Goal: Feedback & Contribution: Submit feedback/report problem

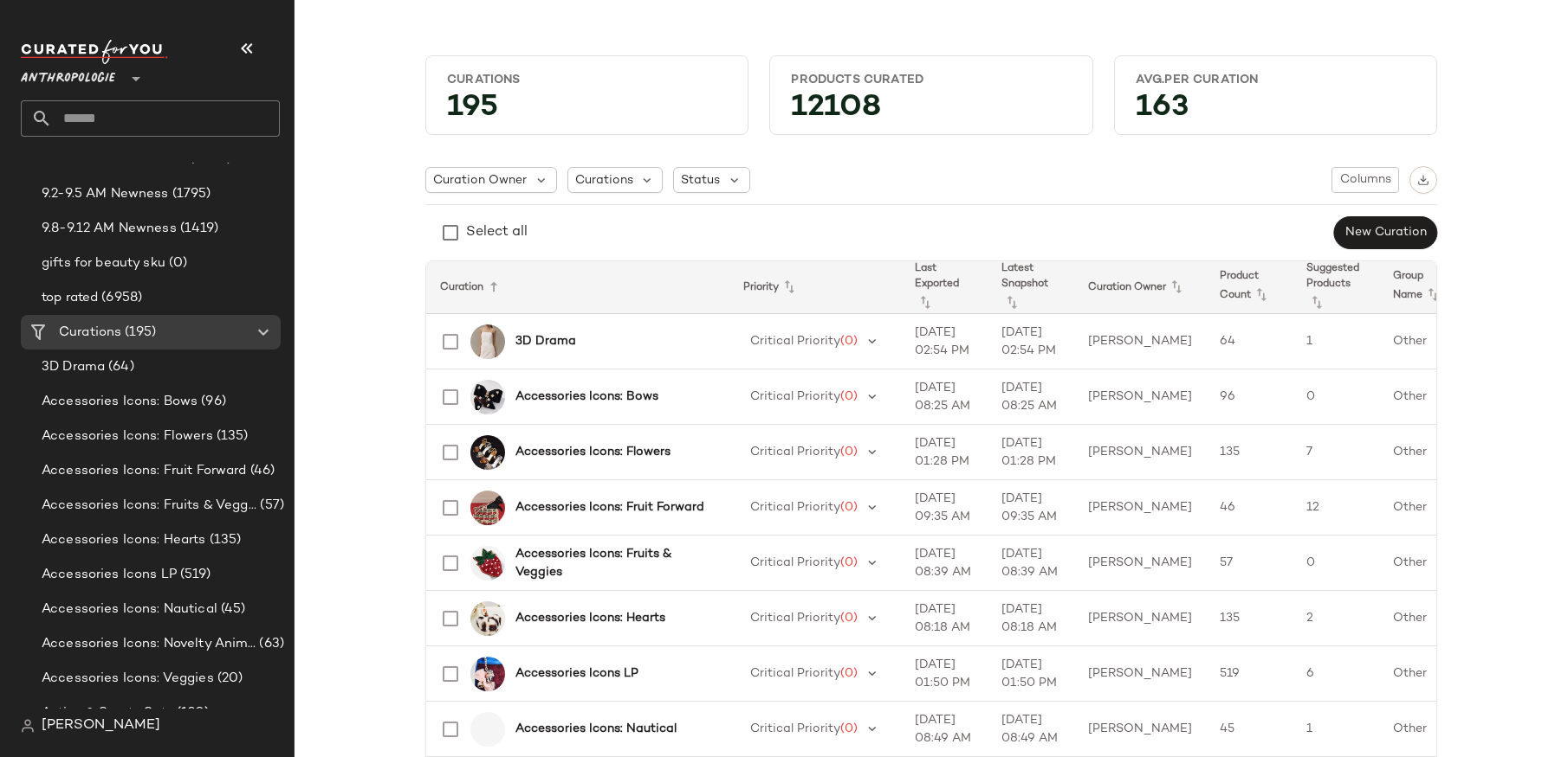
scroll to position [367, 0]
click at [98, 725] on span "[PERSON_NAME]" at bounding box center [101, 726] width 118 height 21
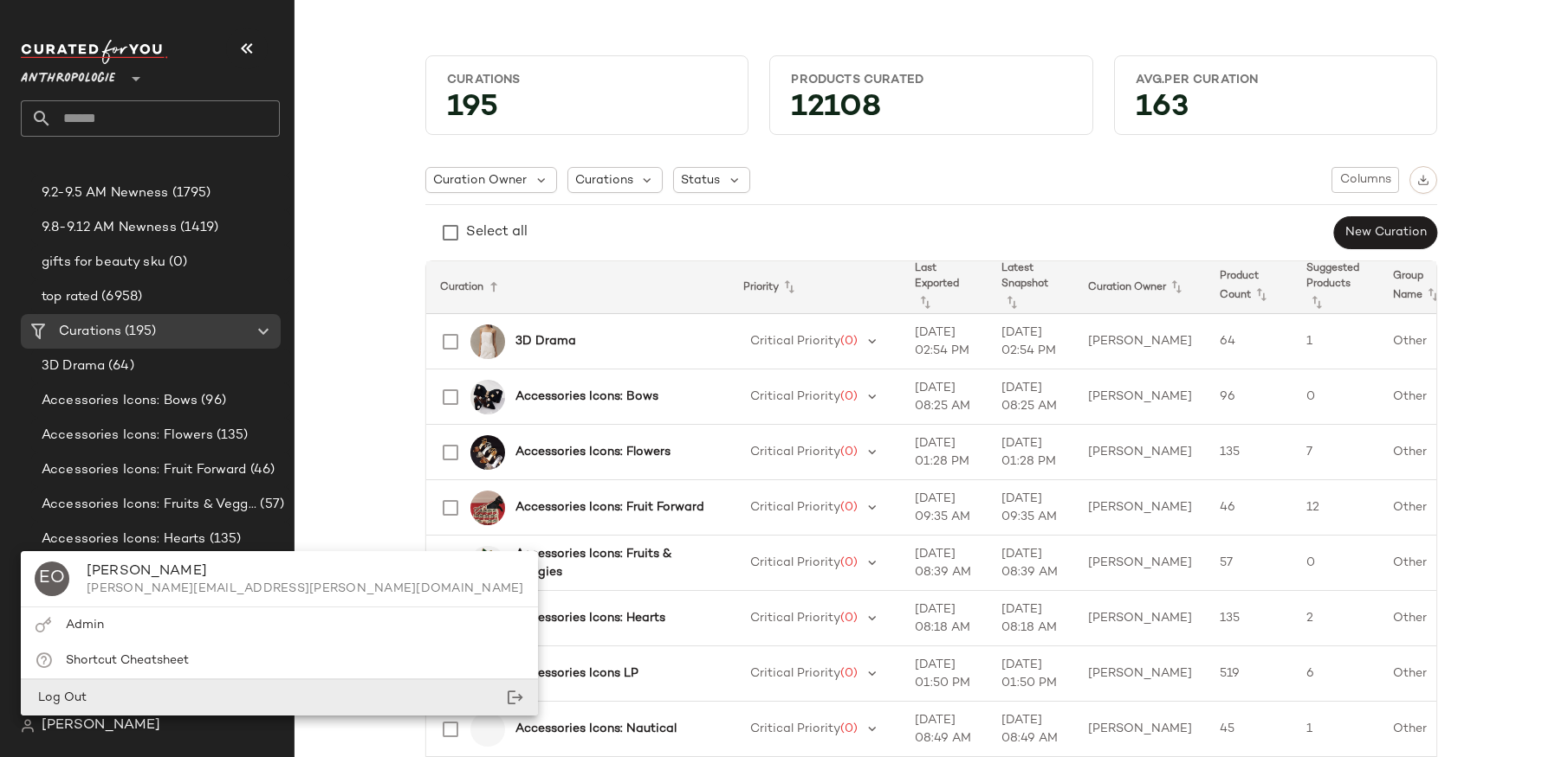
click at [108, 696] on div "Log Out" at bounding box center [279, 698] width 517 height 35
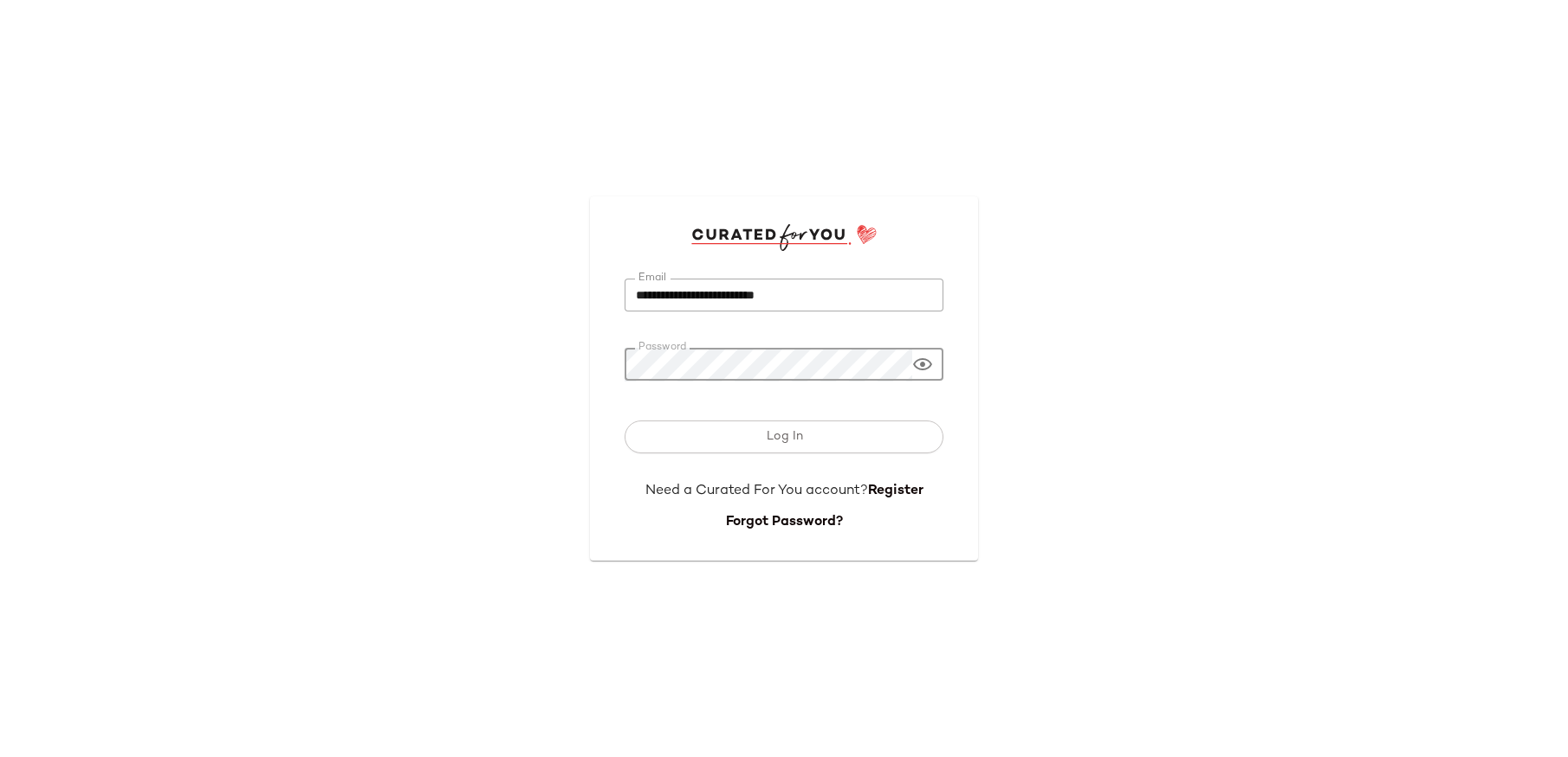
click at [768, 292] on input "**********" at bounding box center [784, 296] width 319 height 34
type input "**********"
click at [784, 436] on span "Log In" at bounding box center [783, 437] width 37 height 14
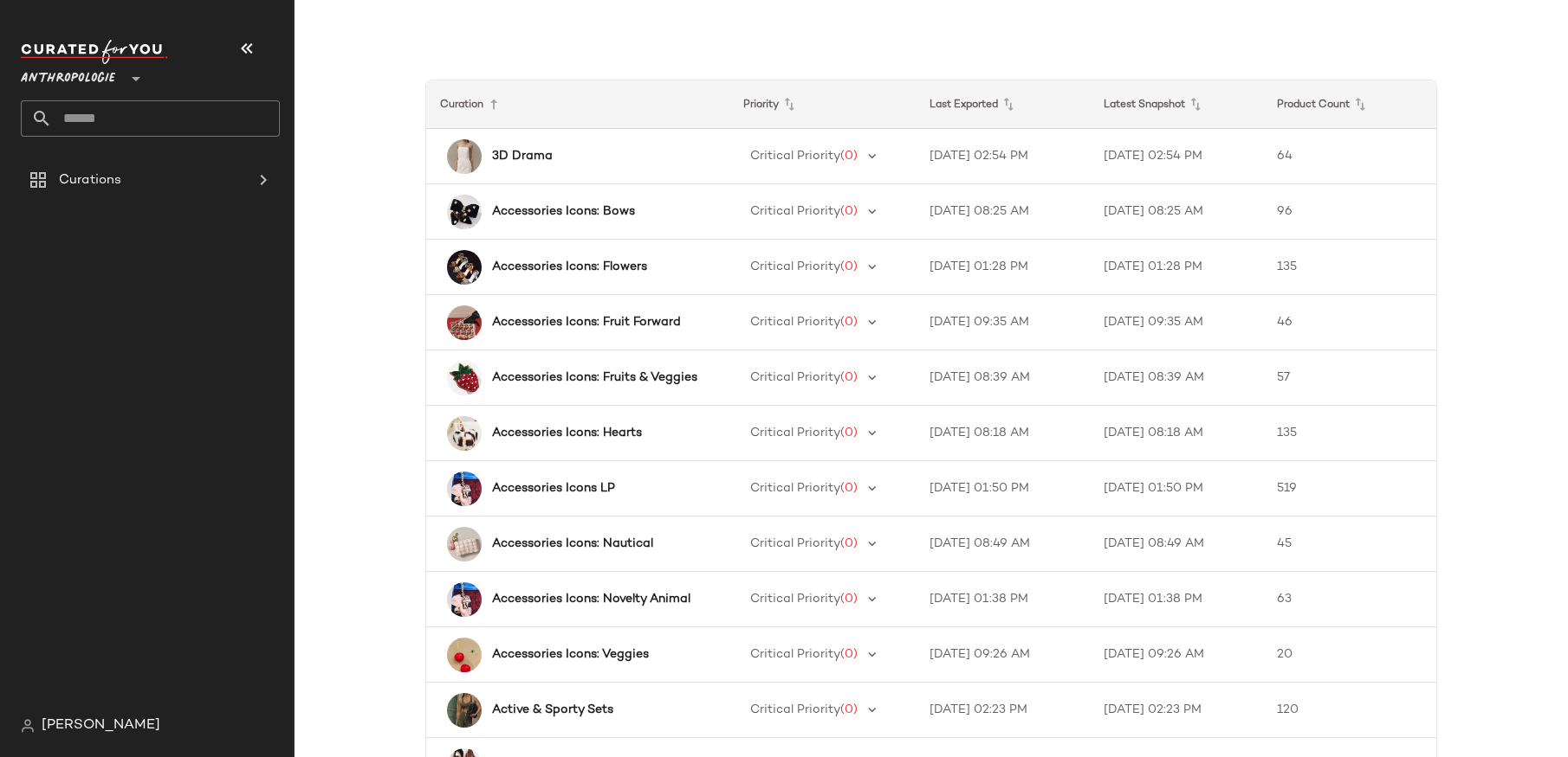
click at [156, 151] on div "Anthropologie **" at bounding box center [157, 95] width 273 height 135
click at [156, 173] on div "Curations" at bounding box center [151, 180] width 195 height 20
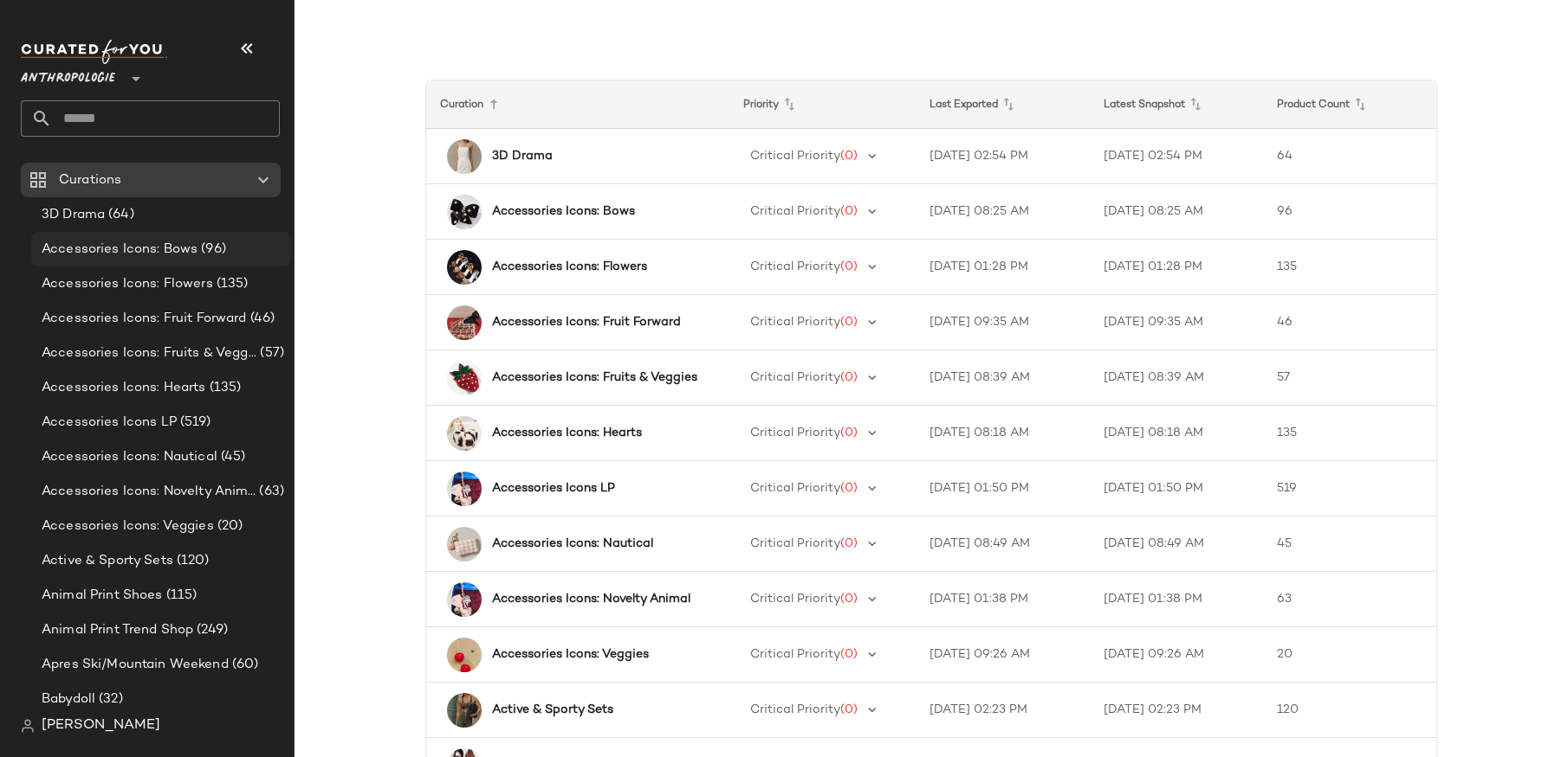
click at [156, 239] on span "Accessories Icons: Bows" at bounding box center [119, 249] width 156 height 20
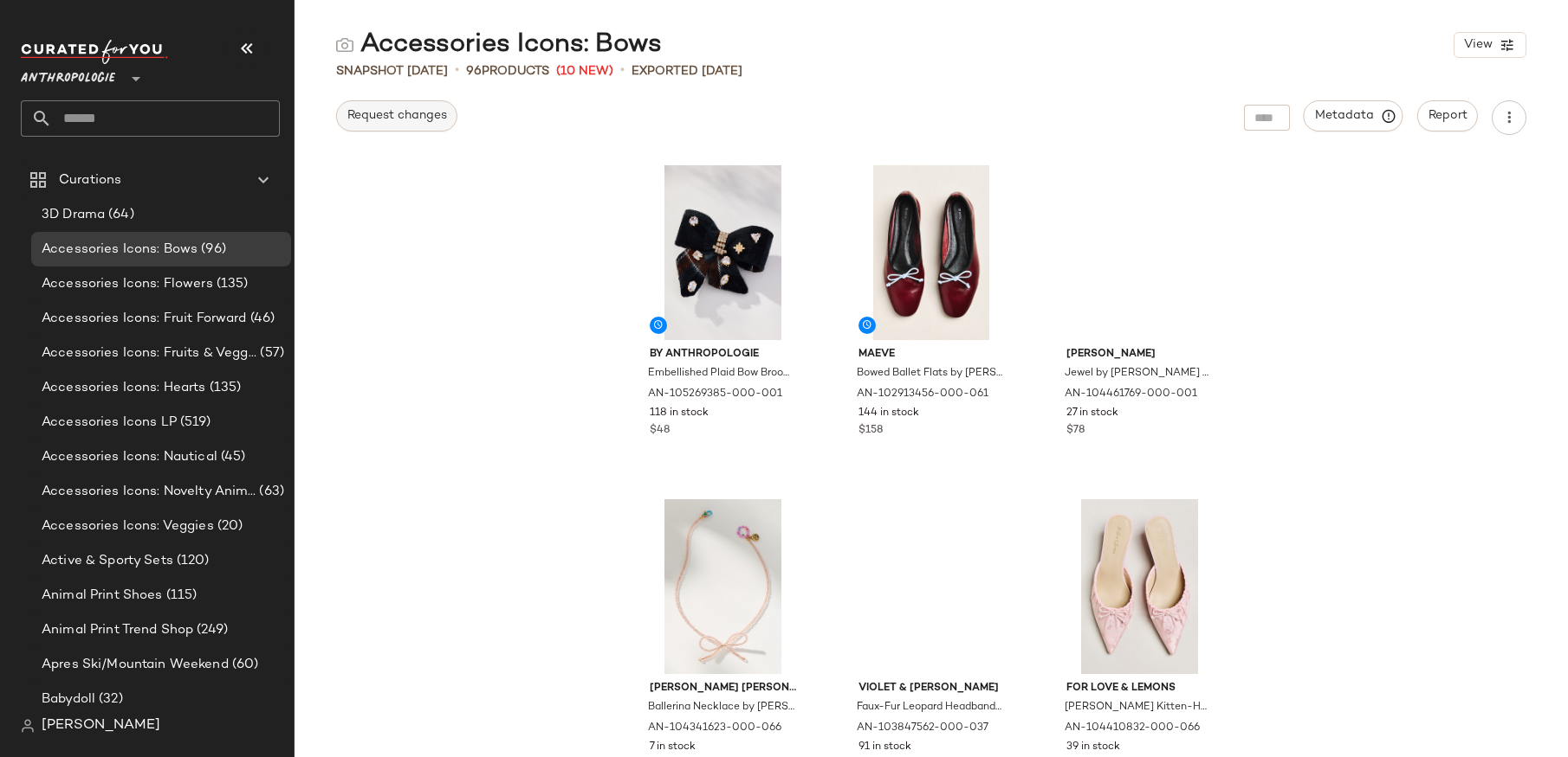
click at [414, 124] on button "Request changes" at bounding box center [396, 116] width 121 height 31
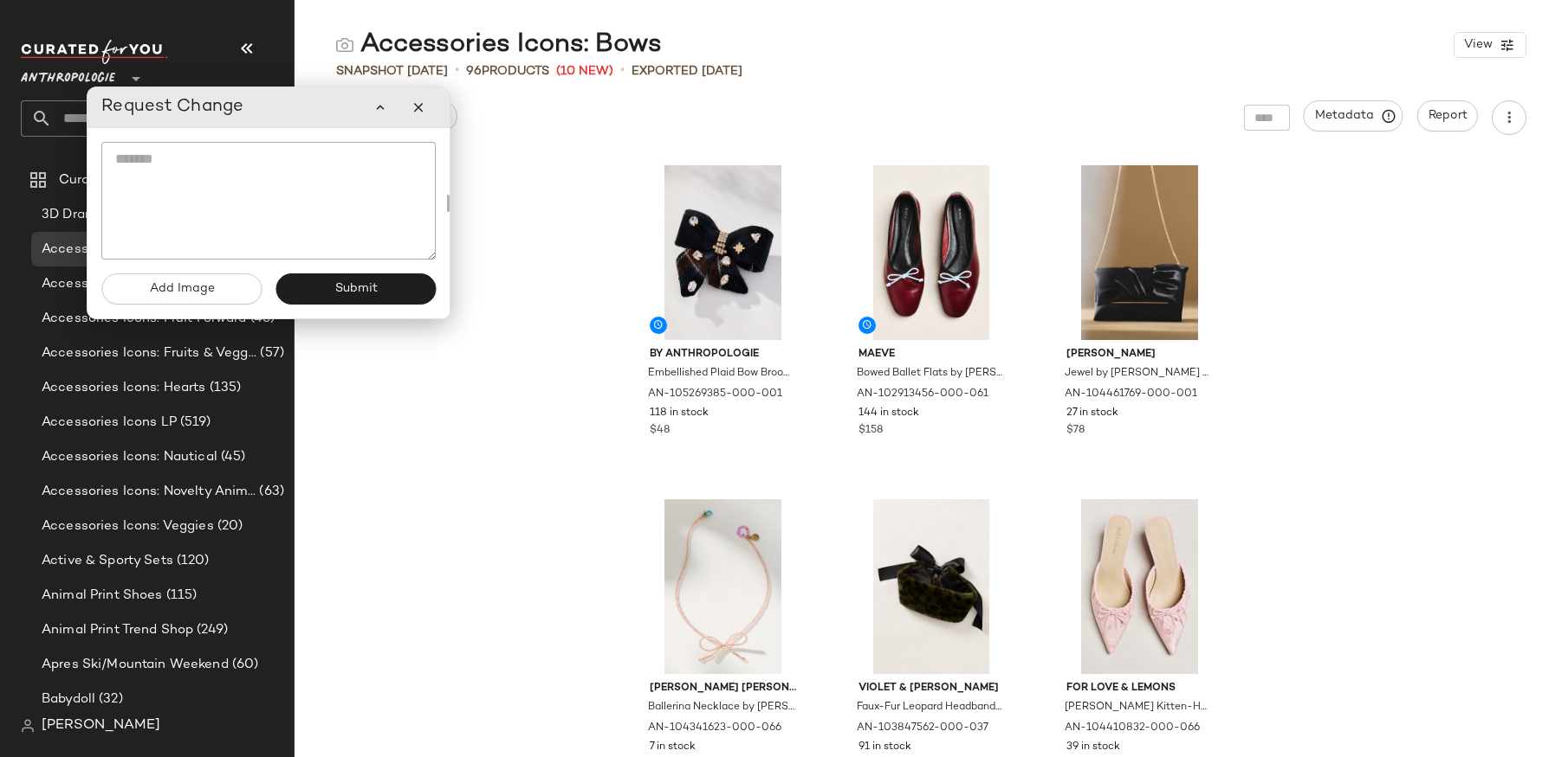
scroll to position [63, 0]
click at [189, 297] on button "Add Image" at bounding box center [181, 289] width 160 height 31
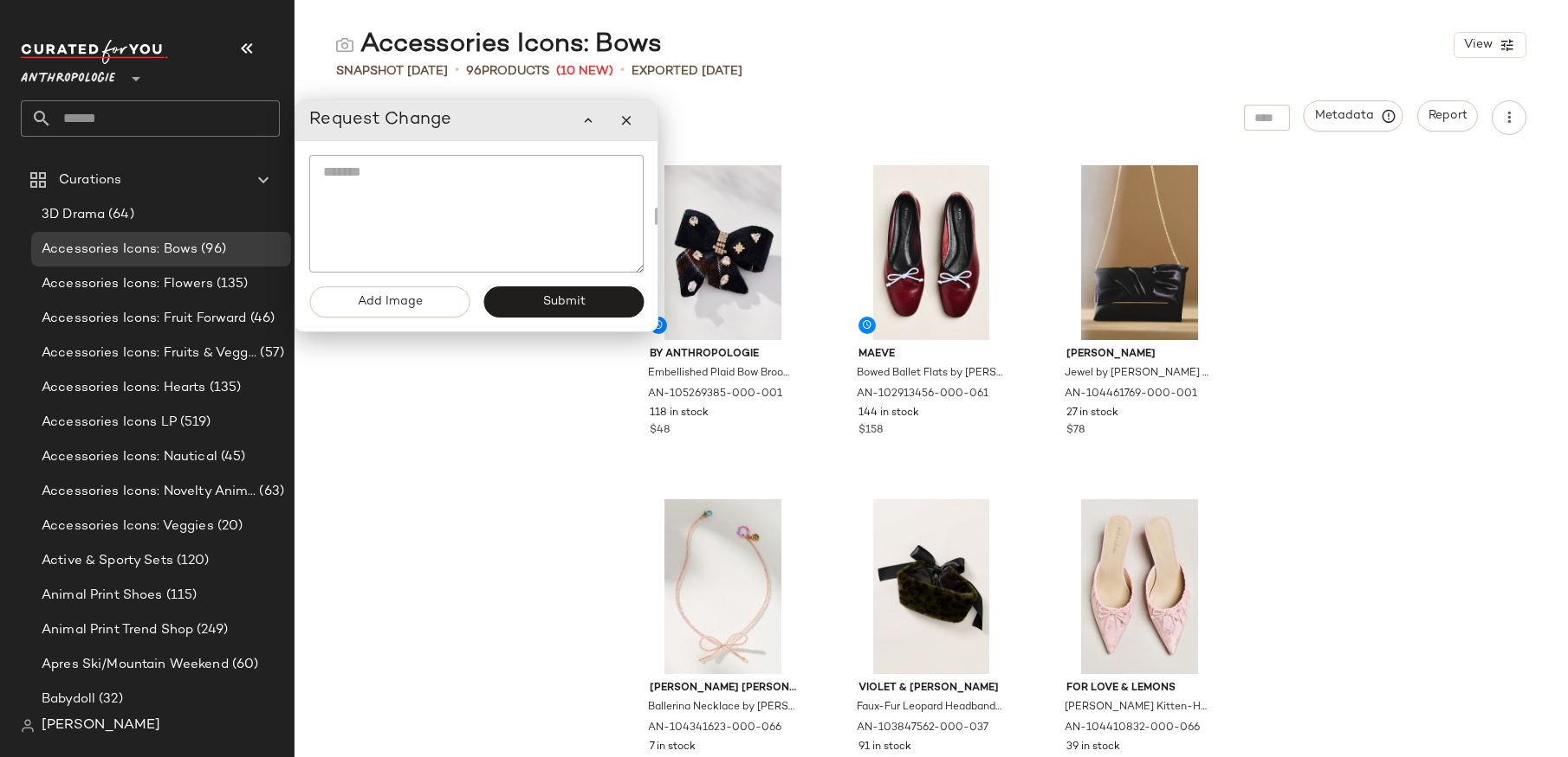
drag, startPoint x: 301, startPoint y: 105, endPoint x: 520, endPoint y: 117, distance: 219.3
click at [520, 117] on div "Request Change" at bounding box center [476, 120] width 334 height 34
click at [646, 127] on button "button" at bounding box center [637, 120] width 34 height 34
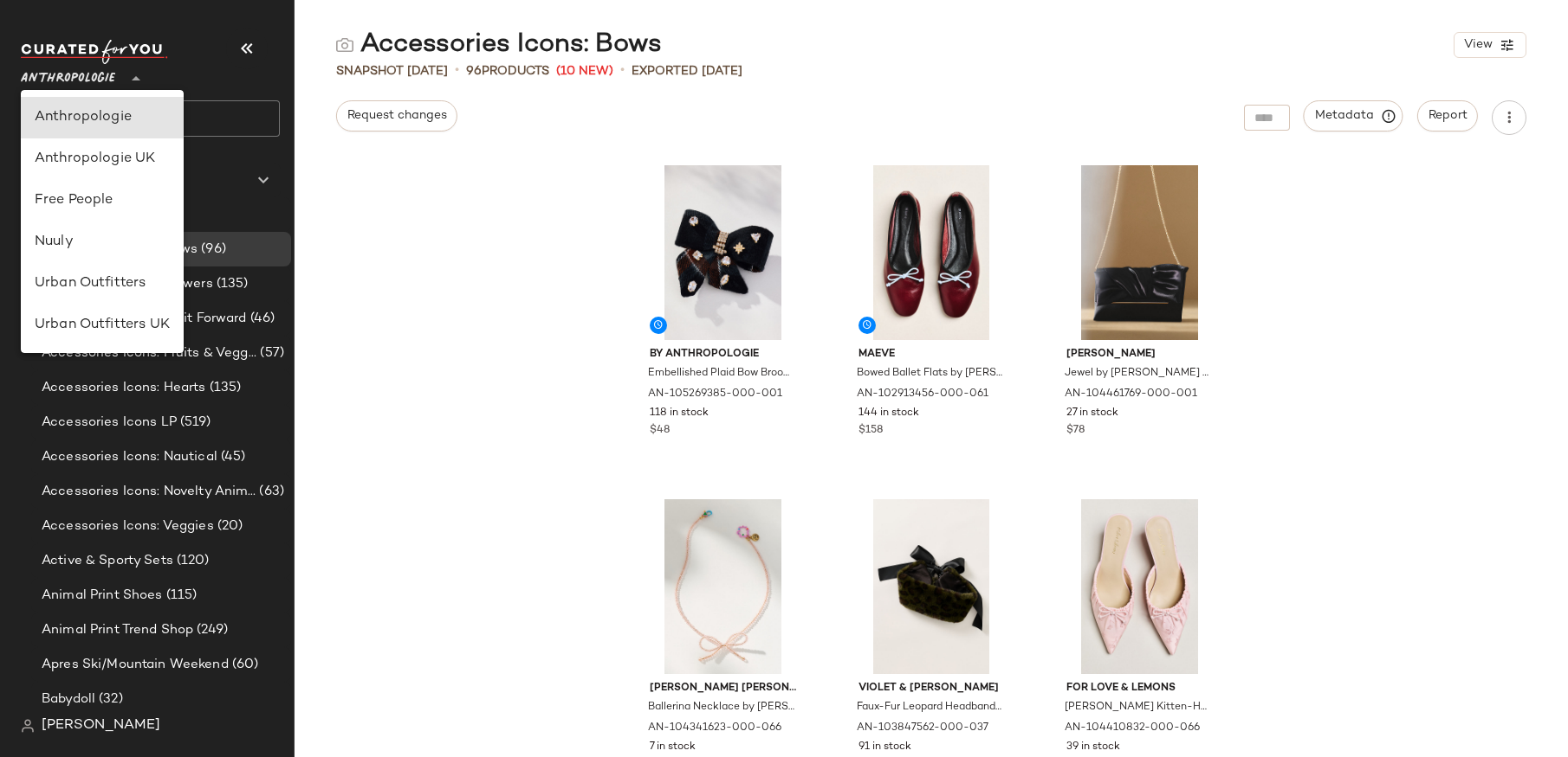
click at [95, 78] on span "Anthropologie" at bounding box center [68, 74] width 95 height 31
click at [99, 158] on div "Anthropologie UK" at bounding box center [102, 160] width 135 height 21
type input "**"
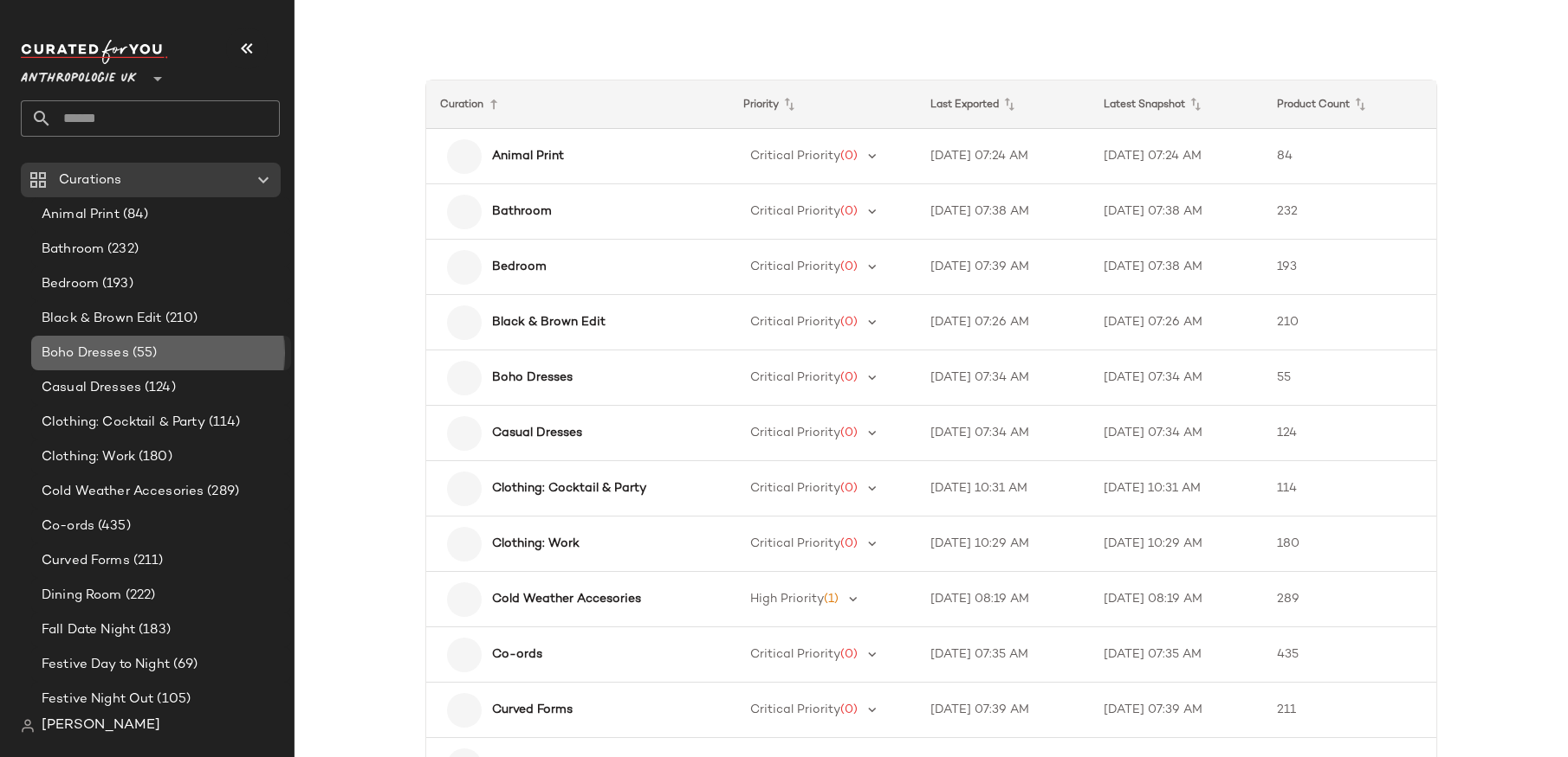
click at [109, 336] on div "Boho Dresses (55)" at bounding box center [161, 352] width 260 height 34
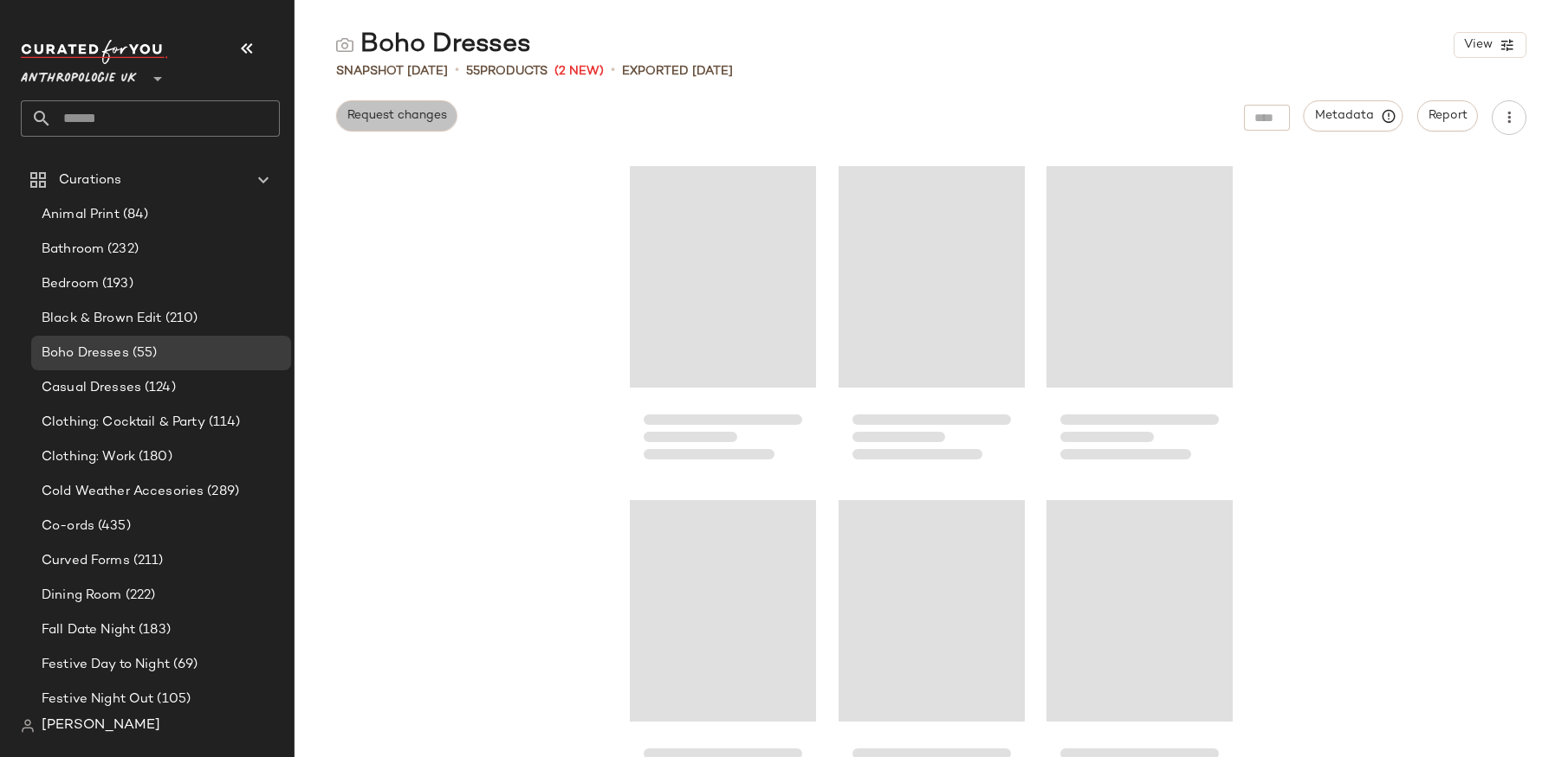
click at [393, 120] on span "Request changes" at bounding box center [397, 116] width 101 height 14
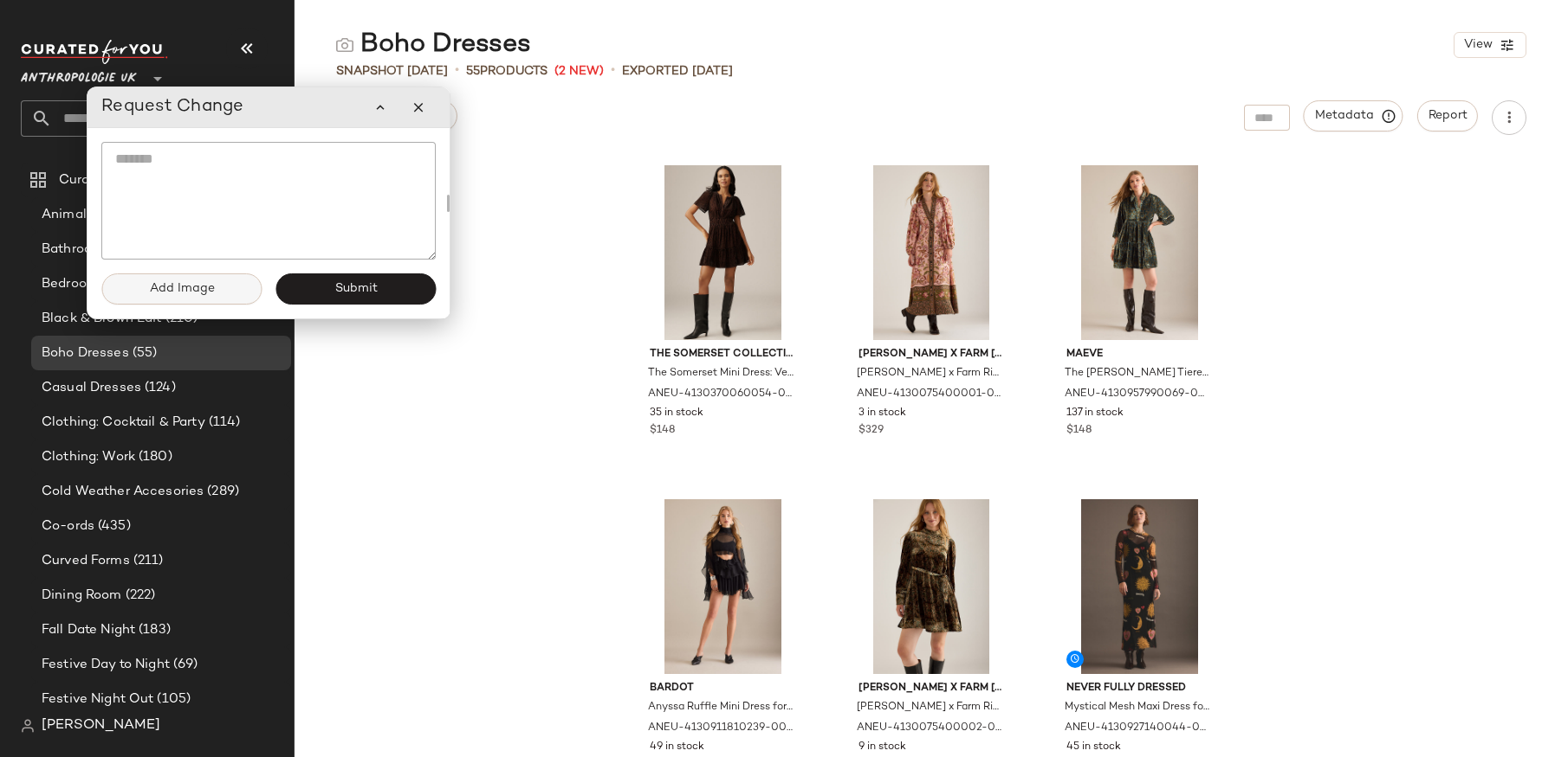
click at [238, 281] on button "Add Image" at bounding box center [181, 289] width 160 height 31
click at [422, 100] on icon "button" at bounding box center [419, 108] width 16 height 16
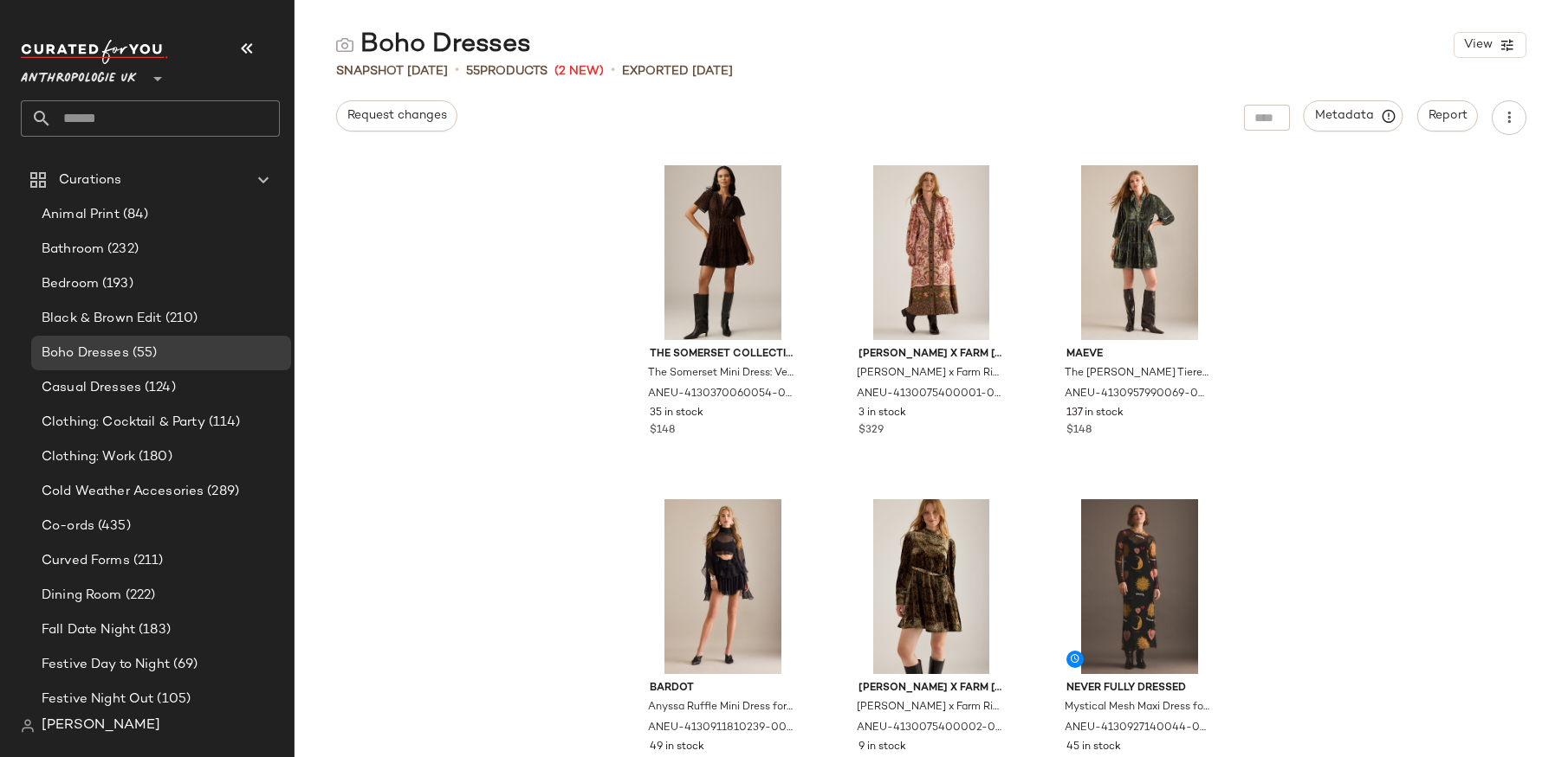
click at [447, 170] on div "The Somerset Collection by Anthropologie The Somerset Mini Dress: Velvet Editio…" at bounding box center [931, 456] width 1274 height 602
click at [186, 385] on div "Casual Dresses (124)" at bounding box center [160, 388] width 247 height 20
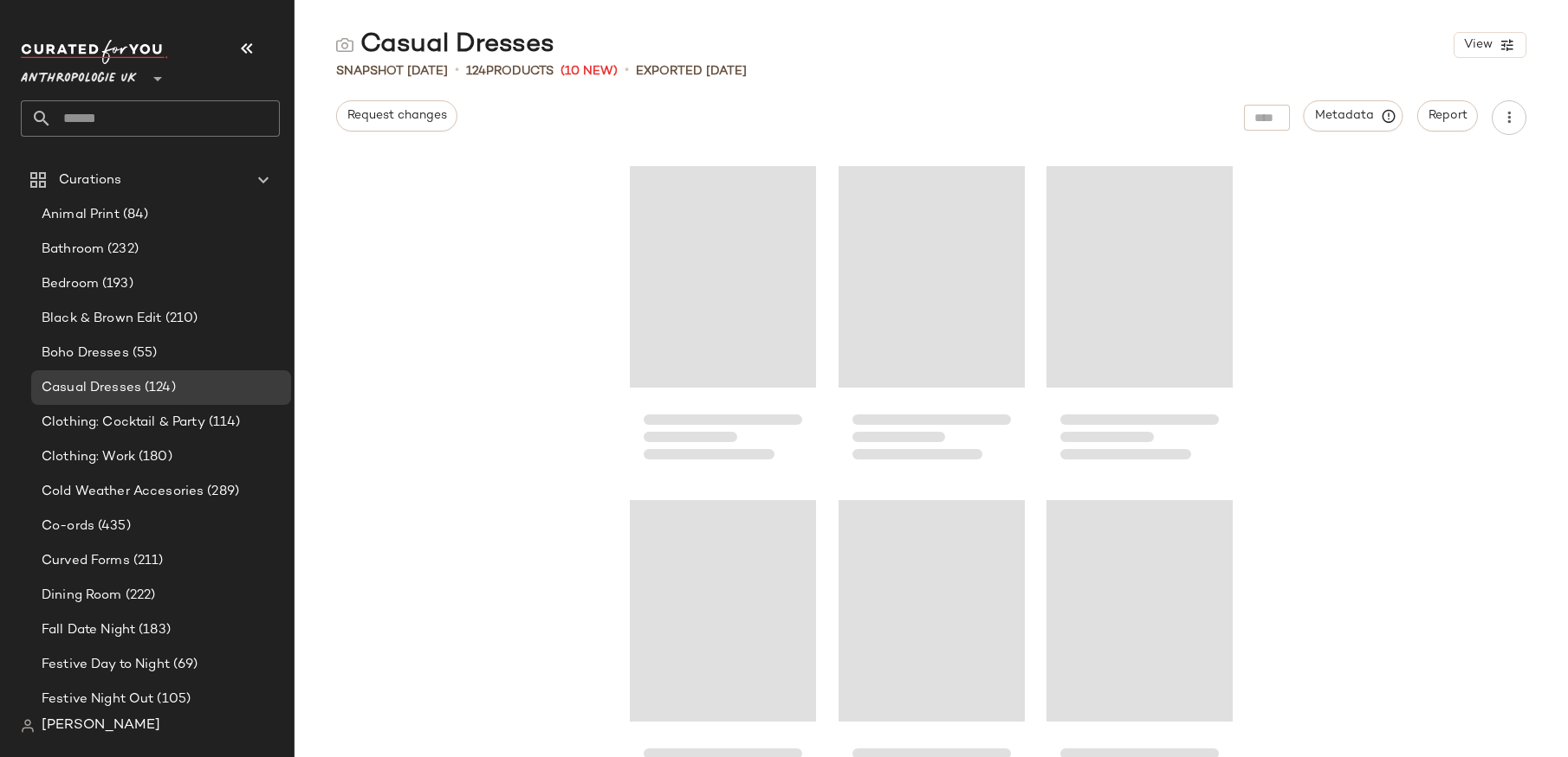
click at [388, 125] on button "Request changes" at bounding box center [396, 116] width 121 height 31
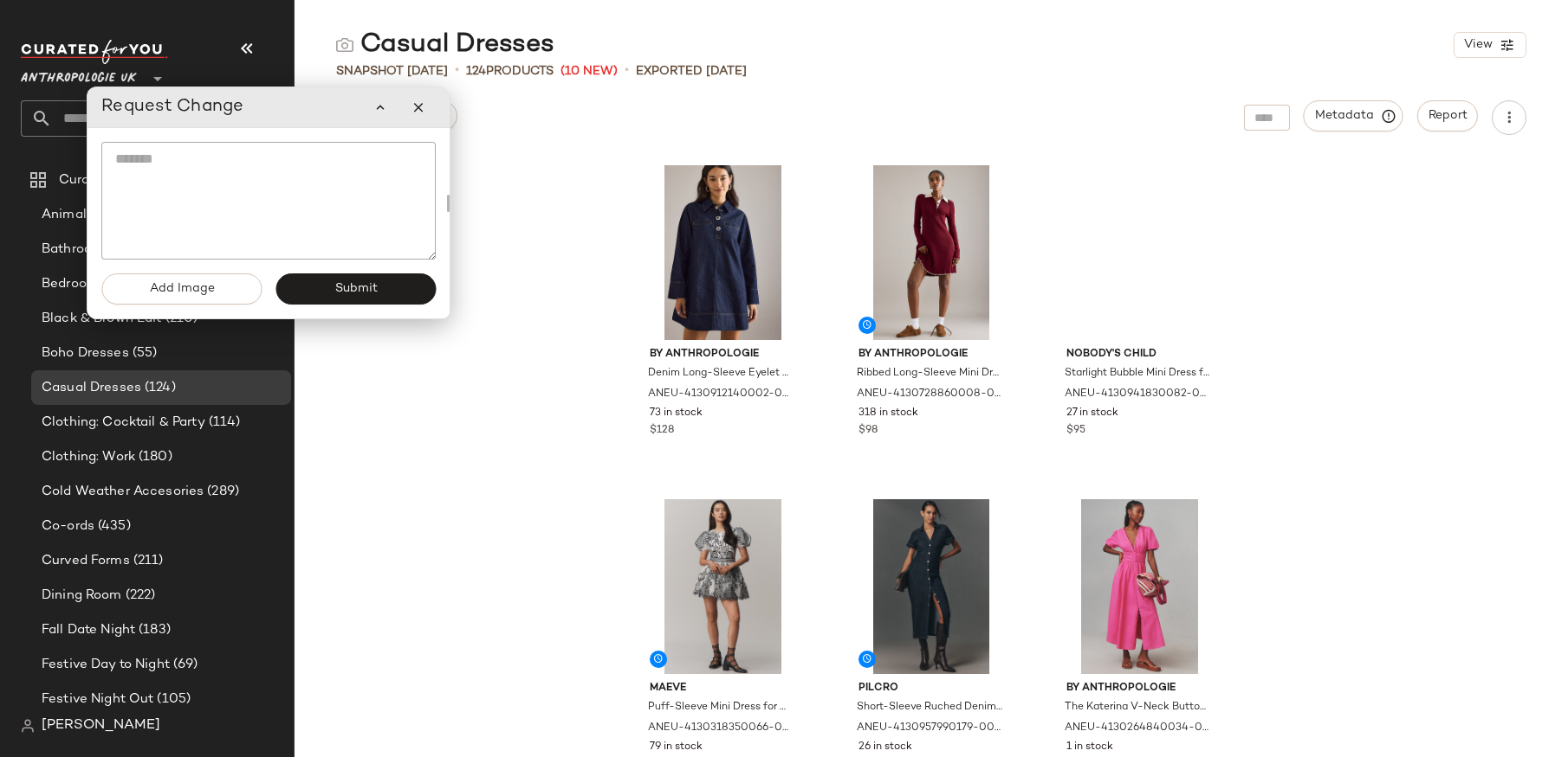
click at [284, 249] on textarea at bounding box center [269, 201] width 334 height 117
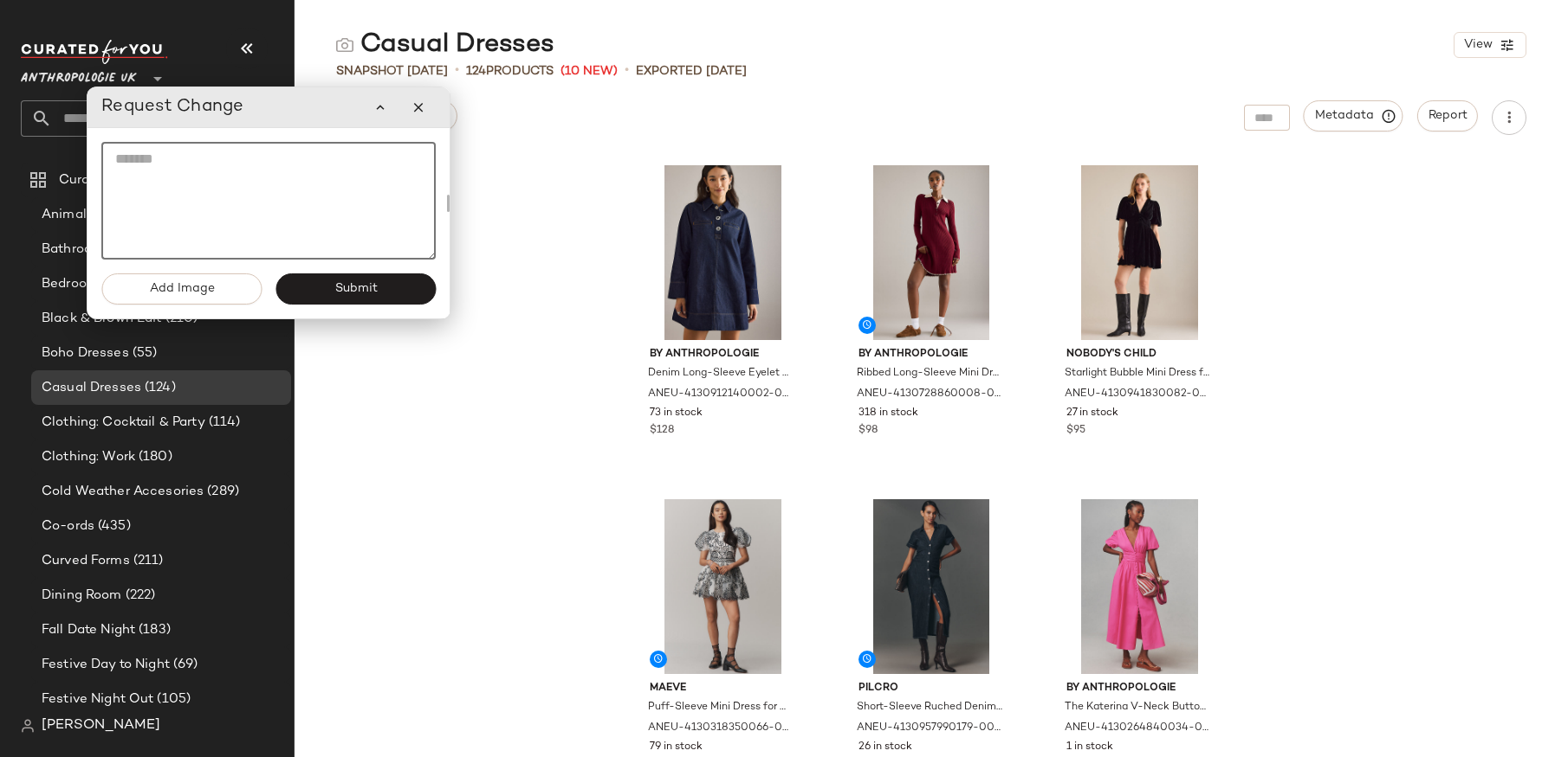
scroll to position [63, 0]
click at [284, 249] on textarea at bounding box center [269, 201] width 334 height 117
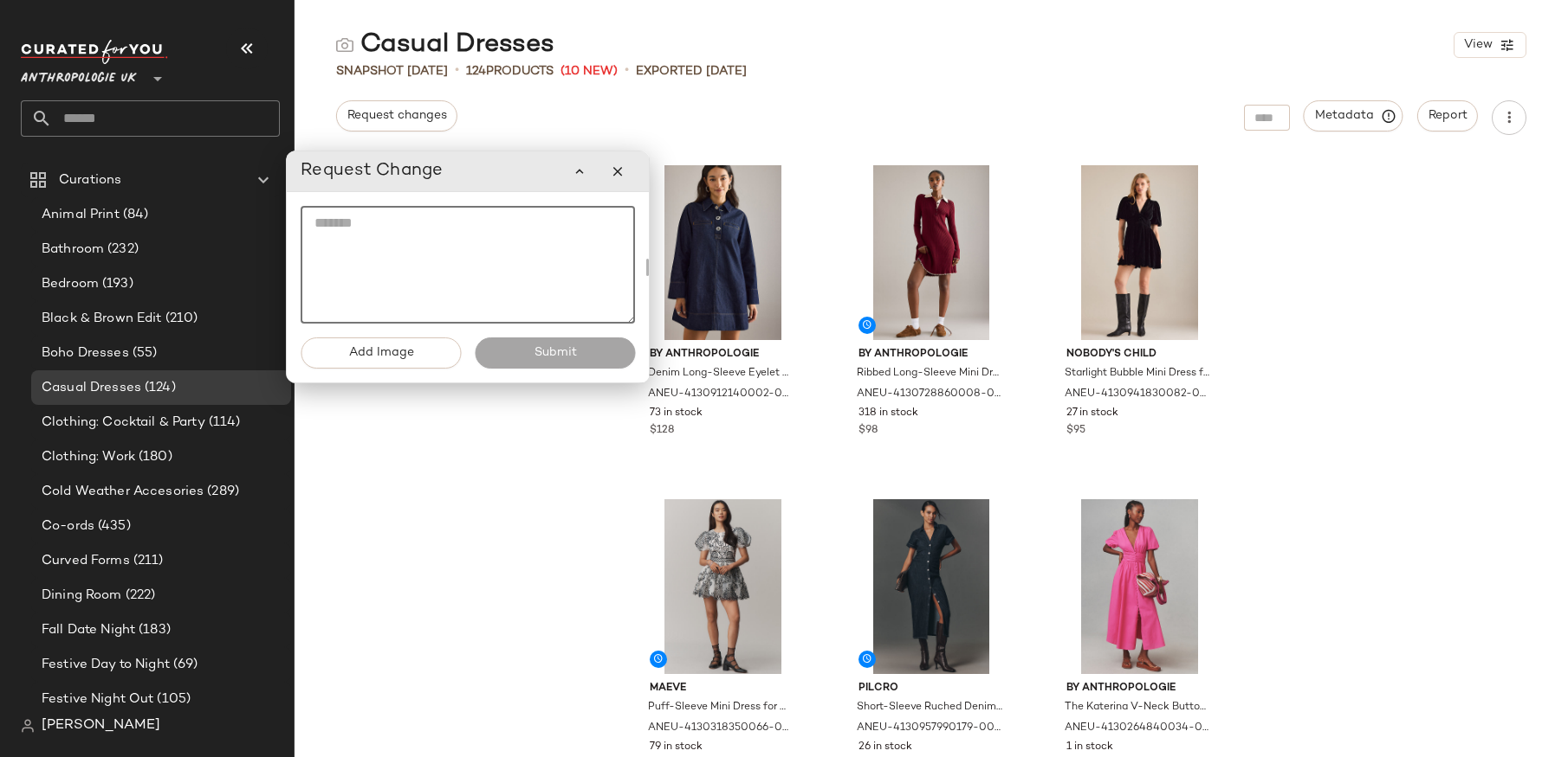
drag, startPoint x: 263, startPoint y: 119, endPoint x: 461, endPoint y: 185, distance: 208.7
click at [461, 185] on div "Request Change" at bounding box center [468, 170] width 334 height 34
click at [433, 347] on button "Add Image" at bounding box center [380, 353] width 160 height 31
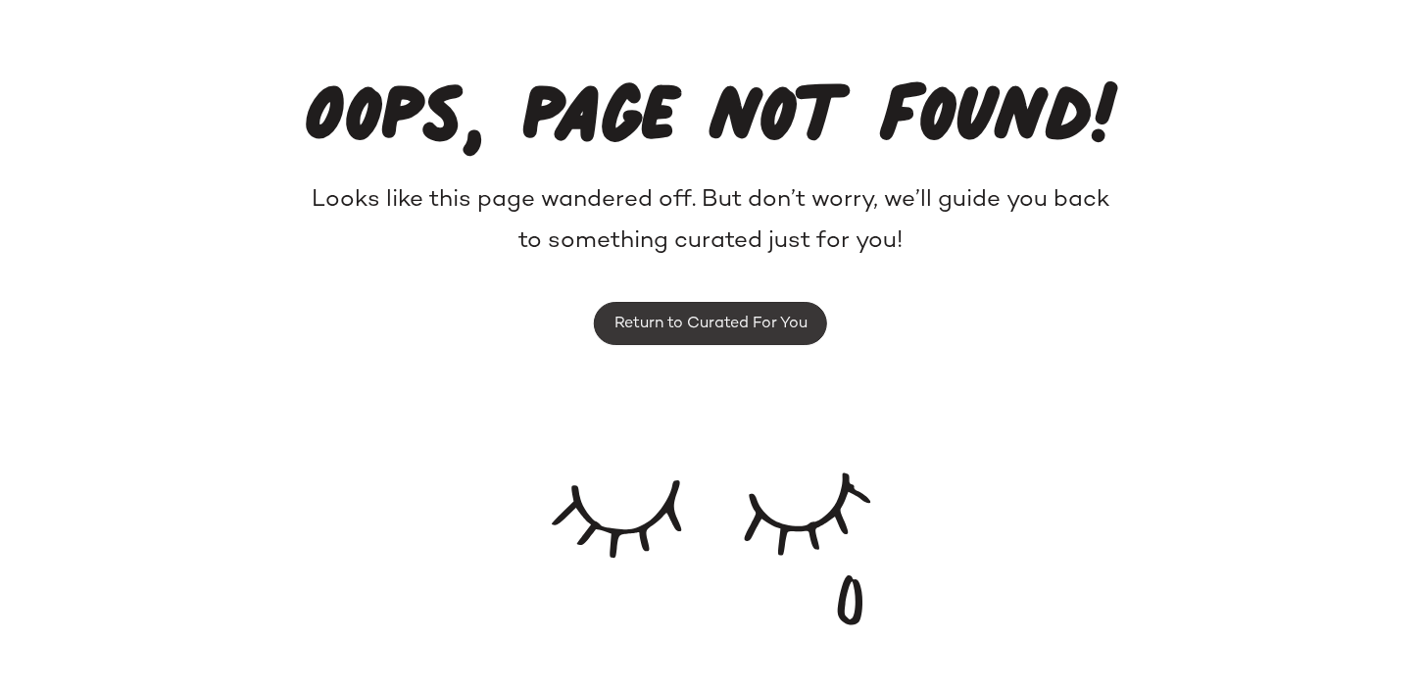
click at [770, 324] on span "Return to Curated For You" at bounding box center [710, 324] width 194 height 19
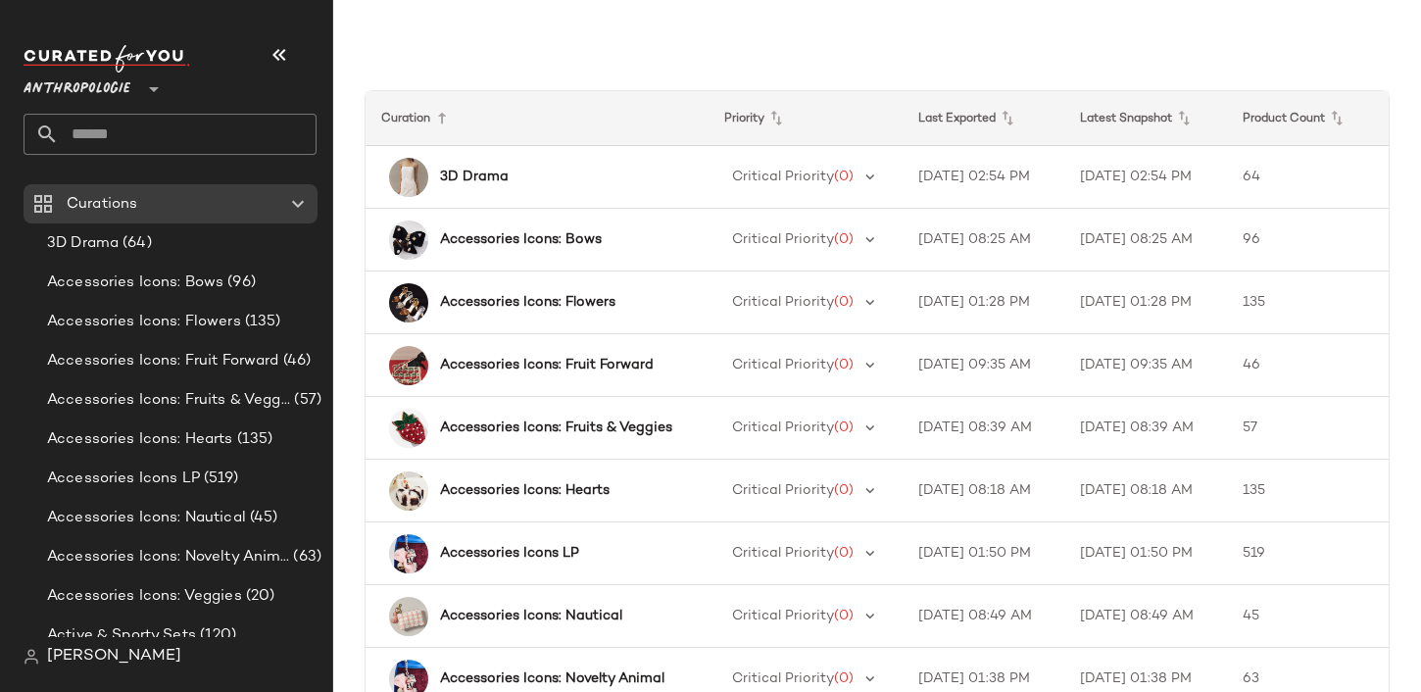
click at [107, 647] on span "[PERSON_NAME]" at bounding box center [114, 657] width 134 height 24
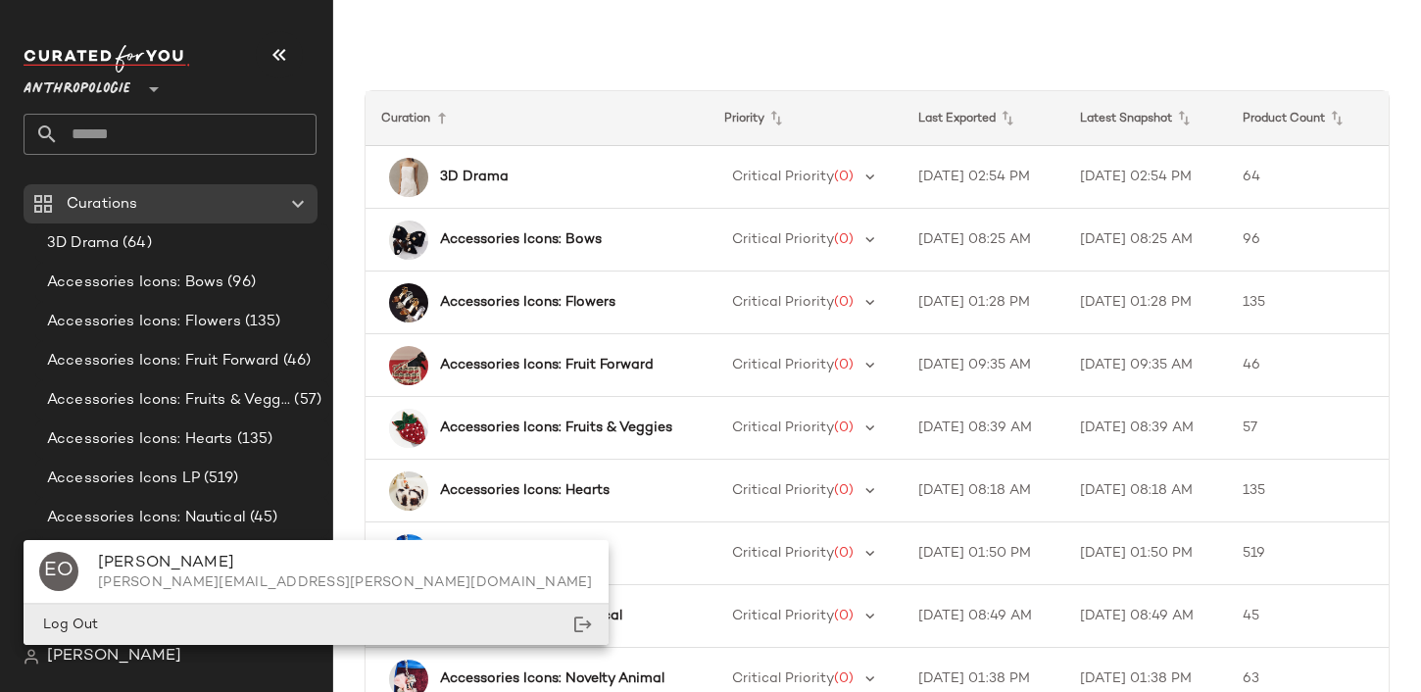
click at [144, 617] on div "Log Out" at bounding box center [316, 625] width 585 height 40
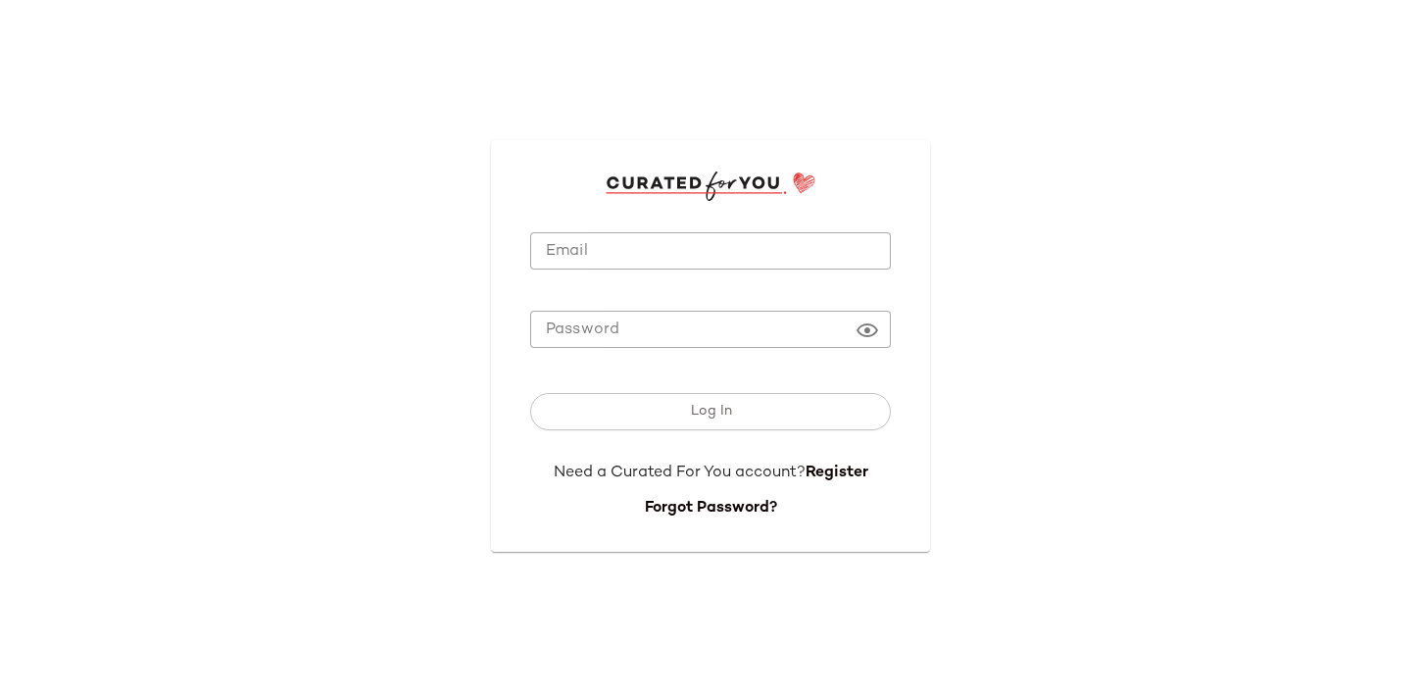
type input "**********"
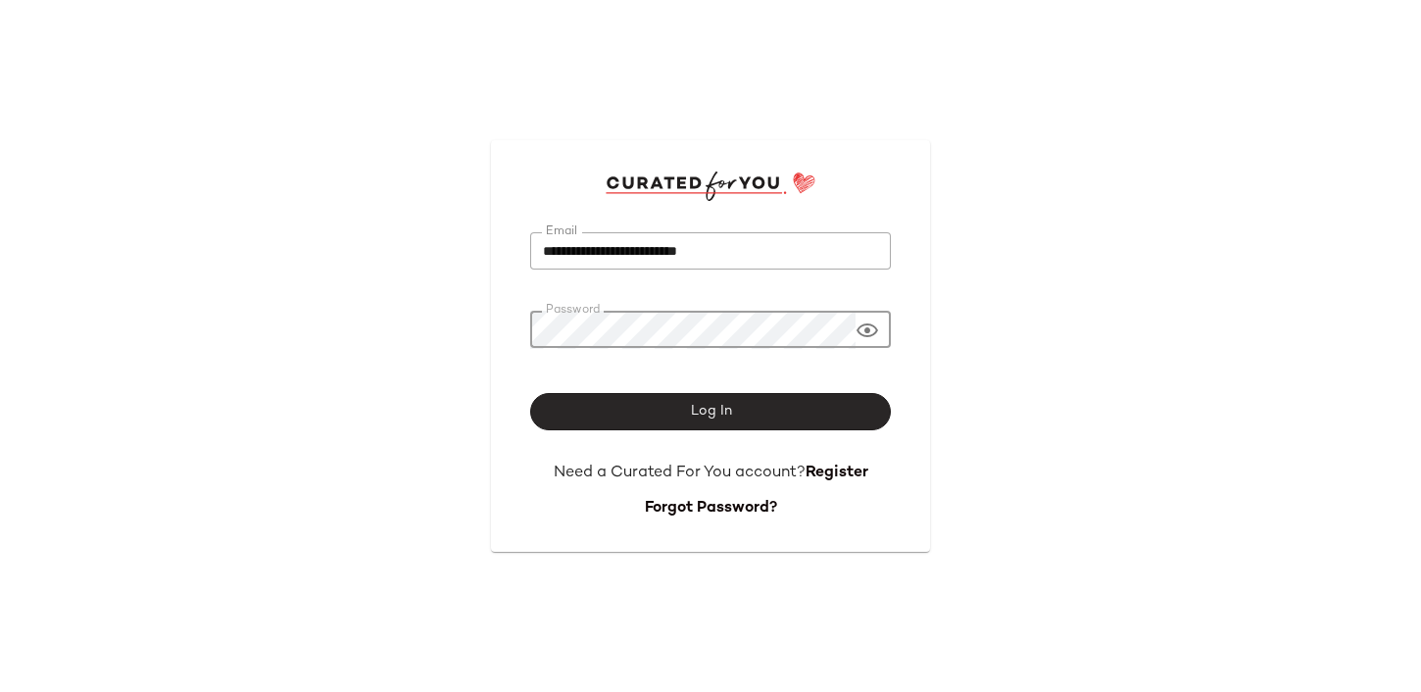
click at [659, 423] on button "Log In" at bounding box center [710, 411] width 361 height 37
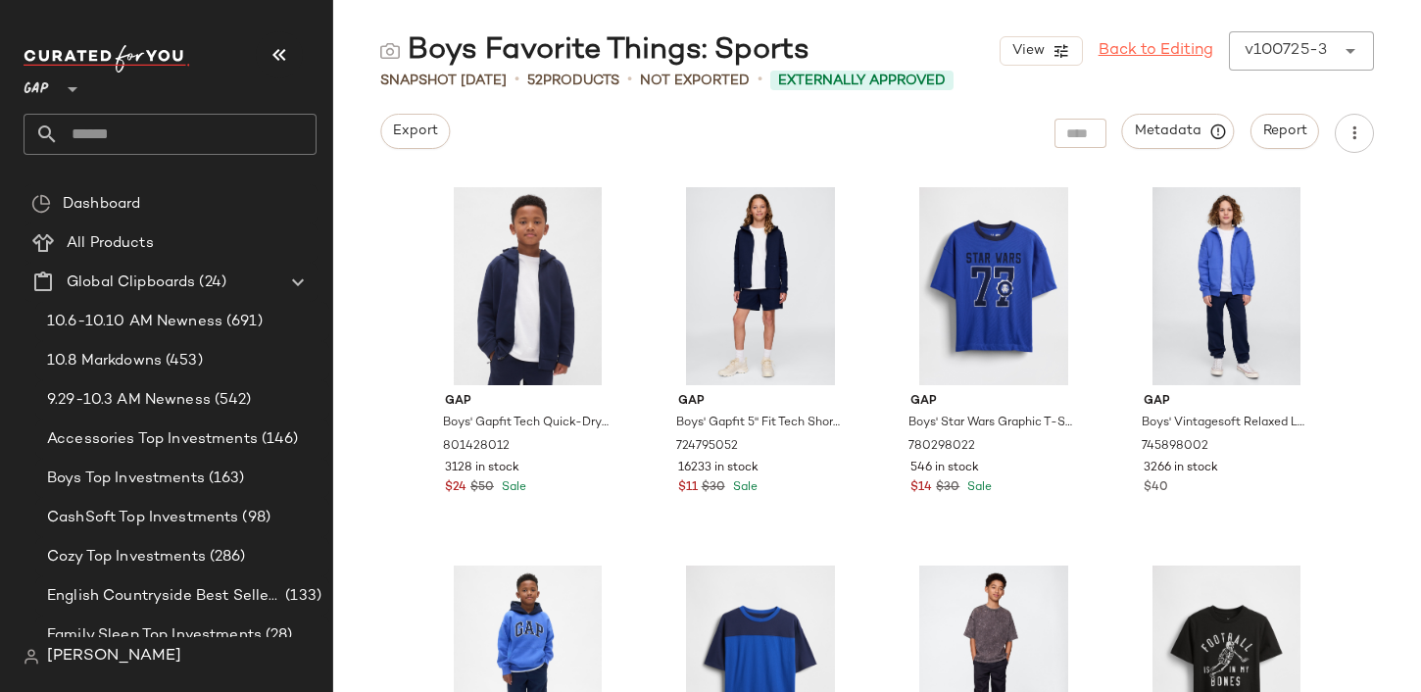
click at [1140, 52] on link "Back to Editing" at bounding box center [1156, 51] width 115 height 24
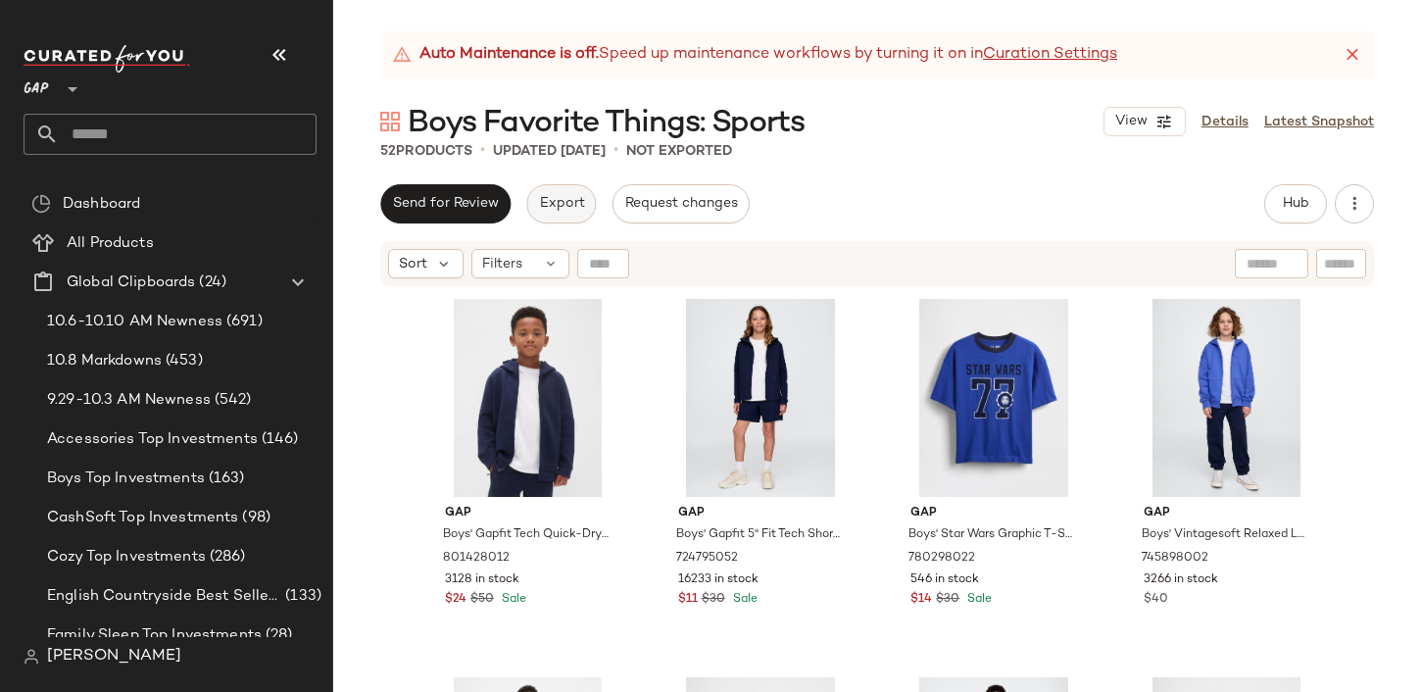
click at [577, 202] on span "Export" at bounding box center [561, 204] width 46 height 16
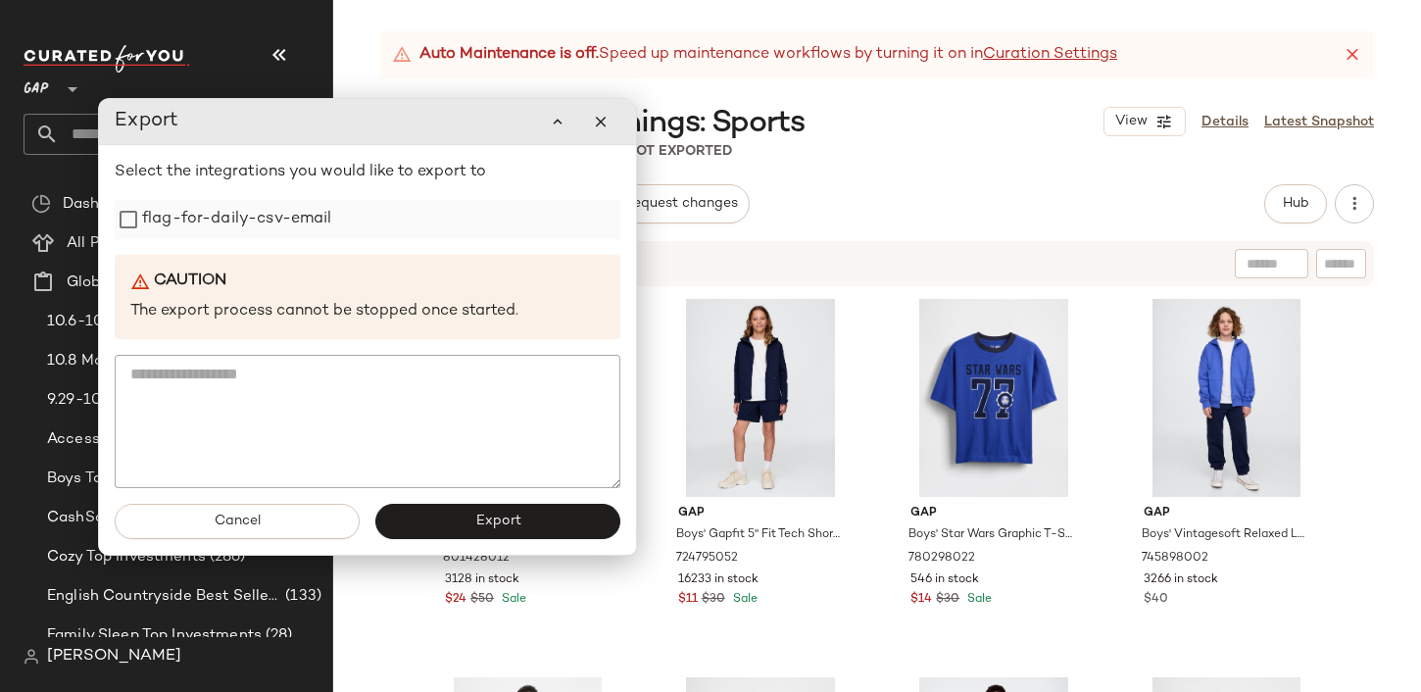
click at [257, 215] on label "flag-for-daily-csv-email" at bounding box center [237, 219] width 190 height 39
click at [576, 515] on button "Export" at bounding box center [497, 521] width 245 height 35
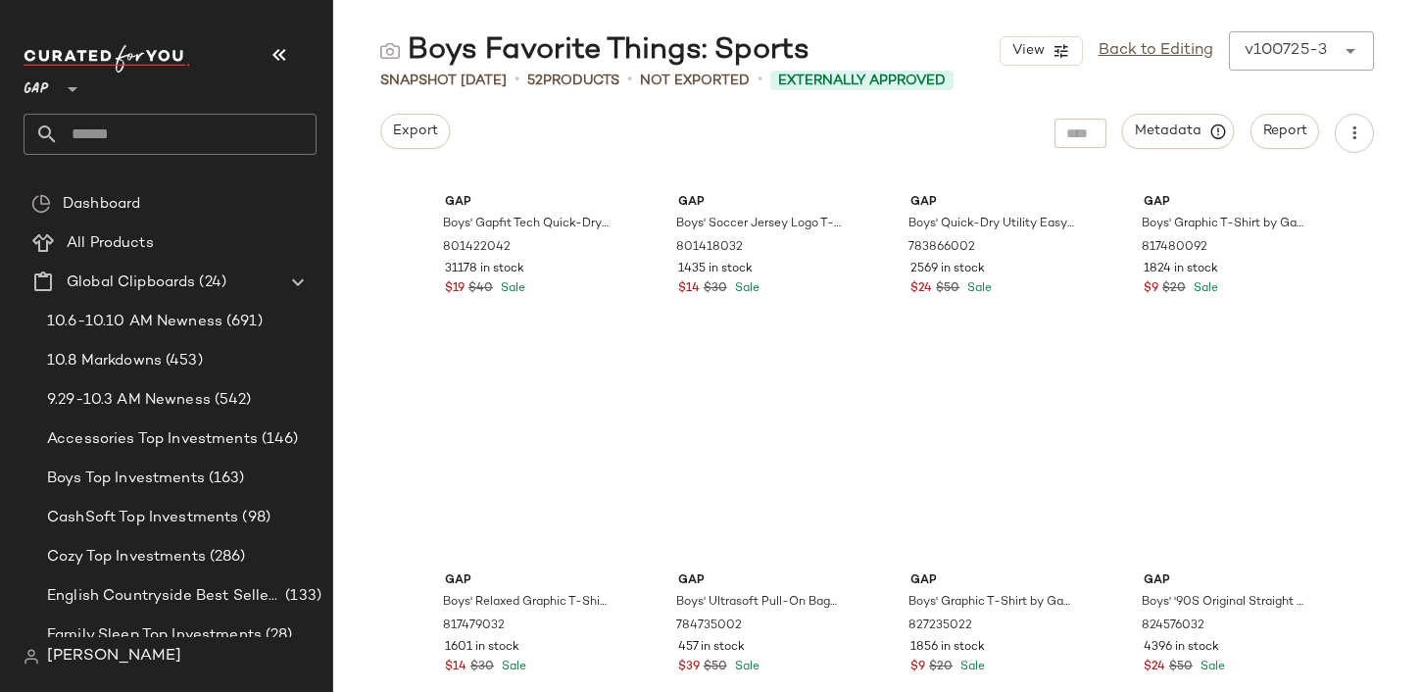
scroll to position [4406, 0]
